Goal: Information Seeking & Learning: Learn about a topic

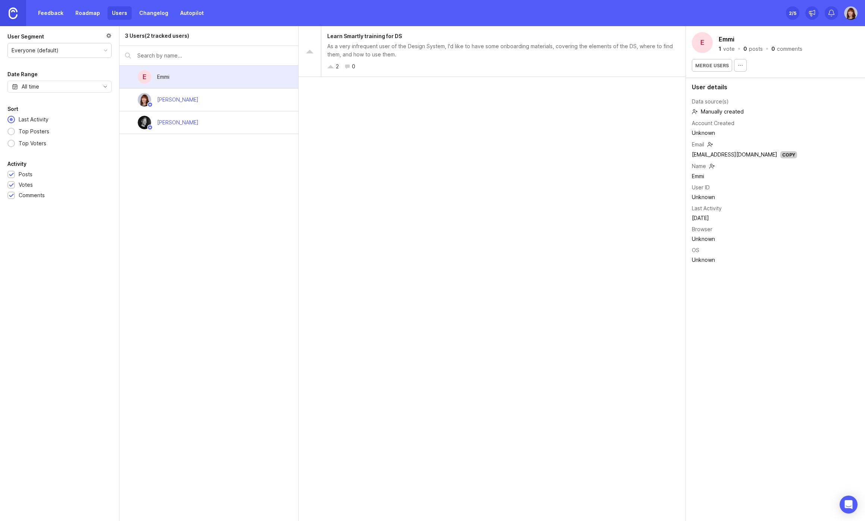
click at [50, 13] on link "Feedback" at bounding box center [51, 12] width 34 height 13
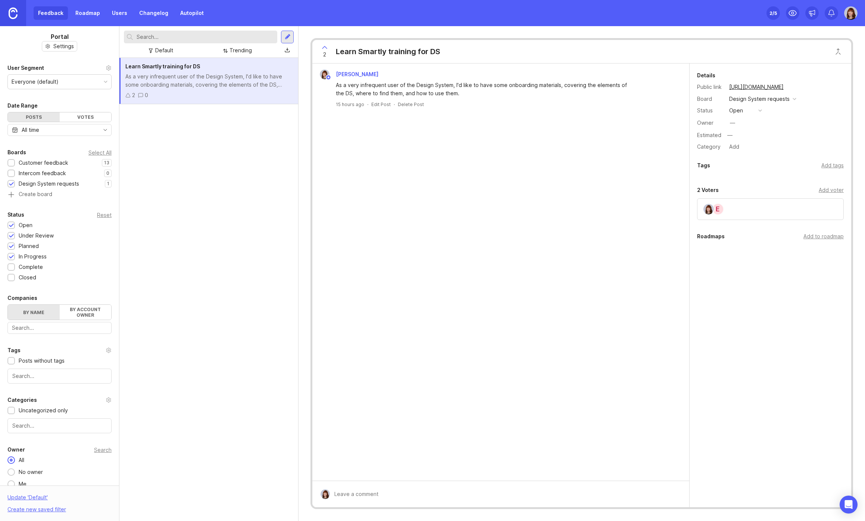
click at [128, 193] on div "Learn Smartly training for DS As a very infrequent user of the Design System, I…" at bounding box center [208, 289] width 179 height 463
click at [15, 12] on img at bounding box center [13, 13] width 9 height 12
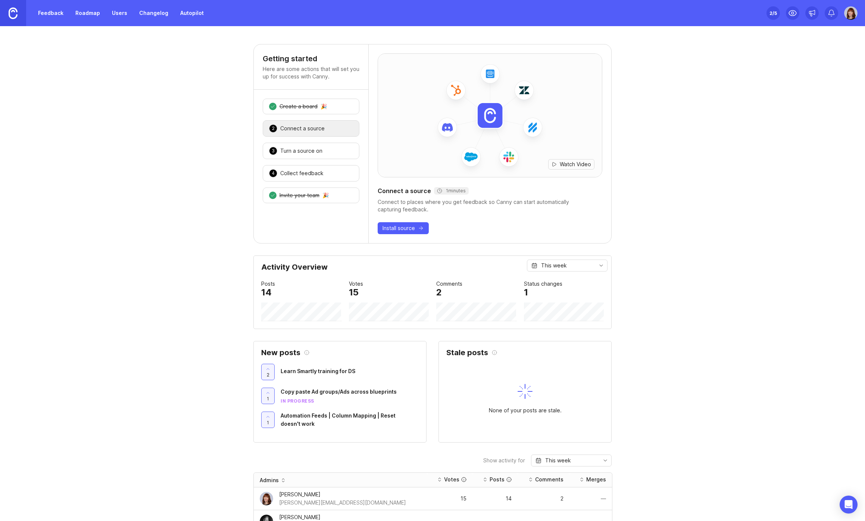
click at [321, 391] on span "Copy paste Ad groups/Ads across blueprints" at bounding box center [339, 391] width 116 height 6
